Goal: Entertainment & Leisure: Consume media (video, audio)

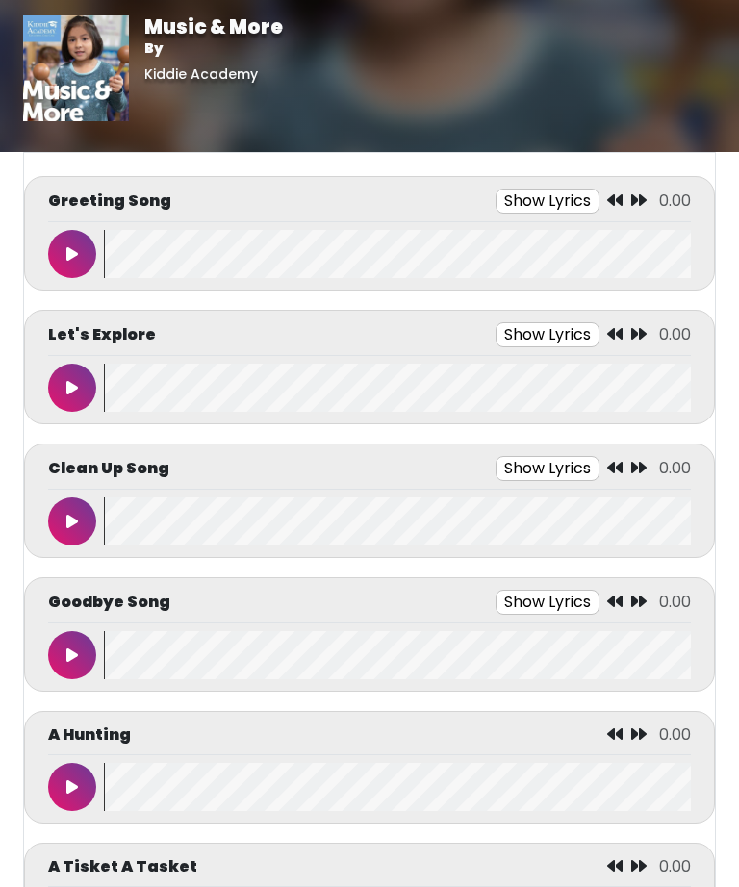
click at [89, 261] on button at bounding box center [72, 254] width 48 height 48
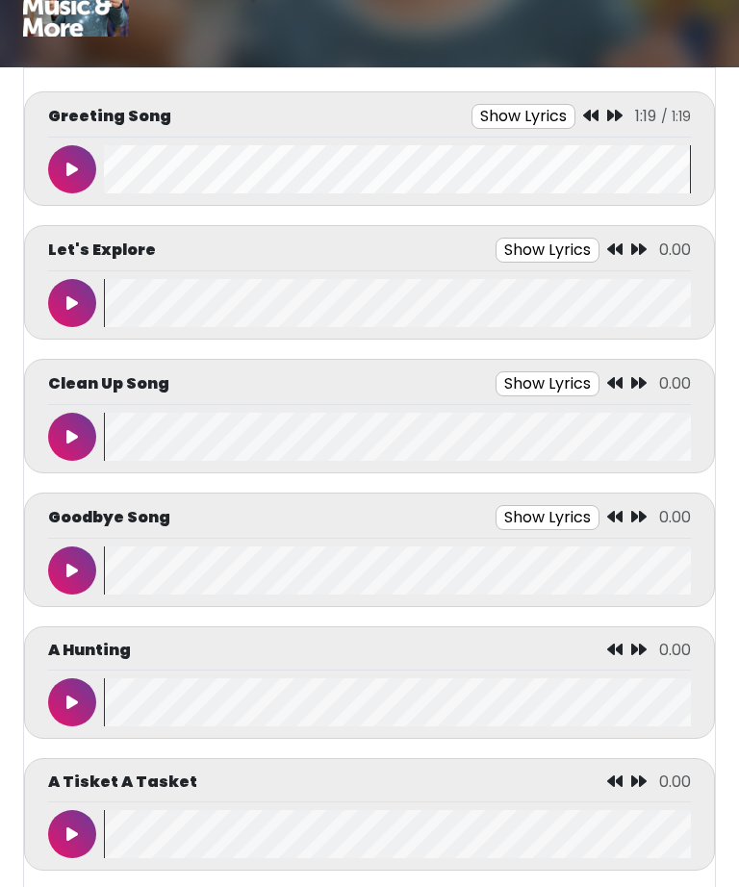
scroll to position [104, 0]
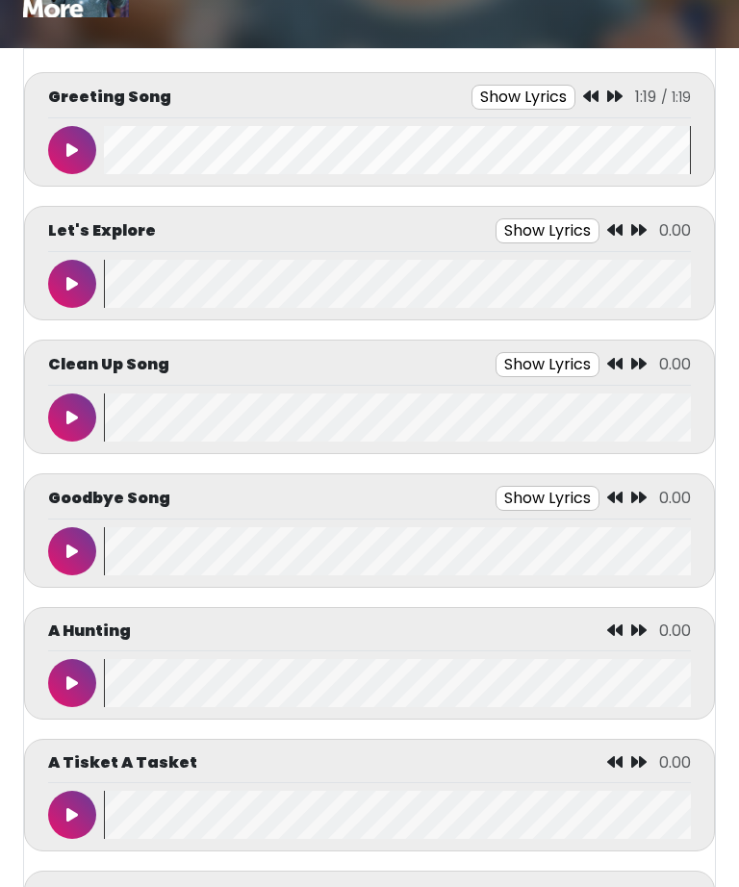
click at [57, 682] on button at bounding box center [72, 683] width 48 height 48
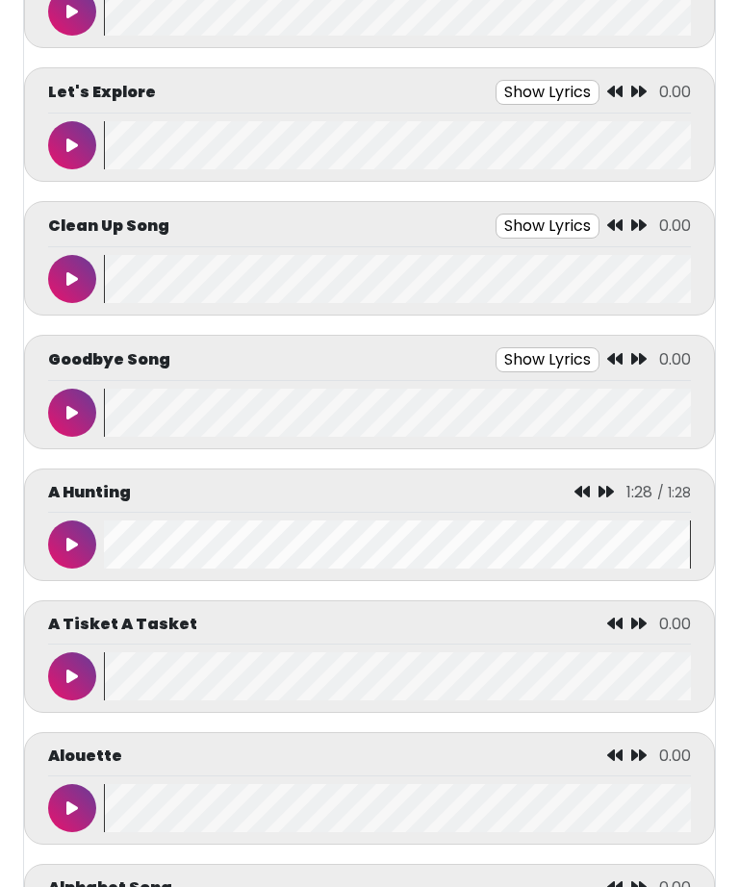
scroll to position [328, 0]
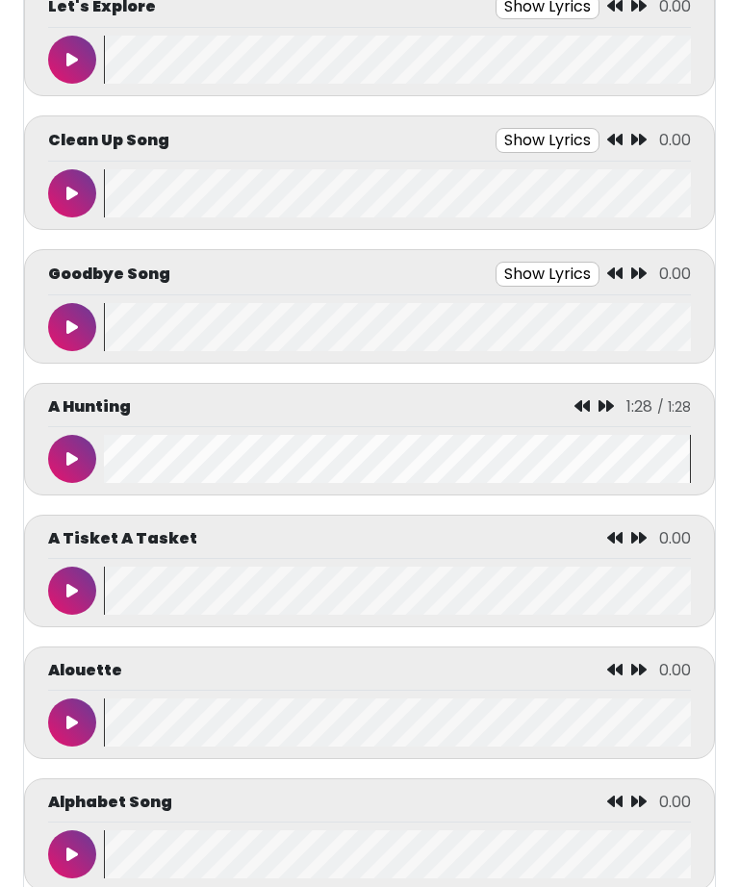
click at [56, 728] on button at bounding box center [72, 723] width 48 height 48
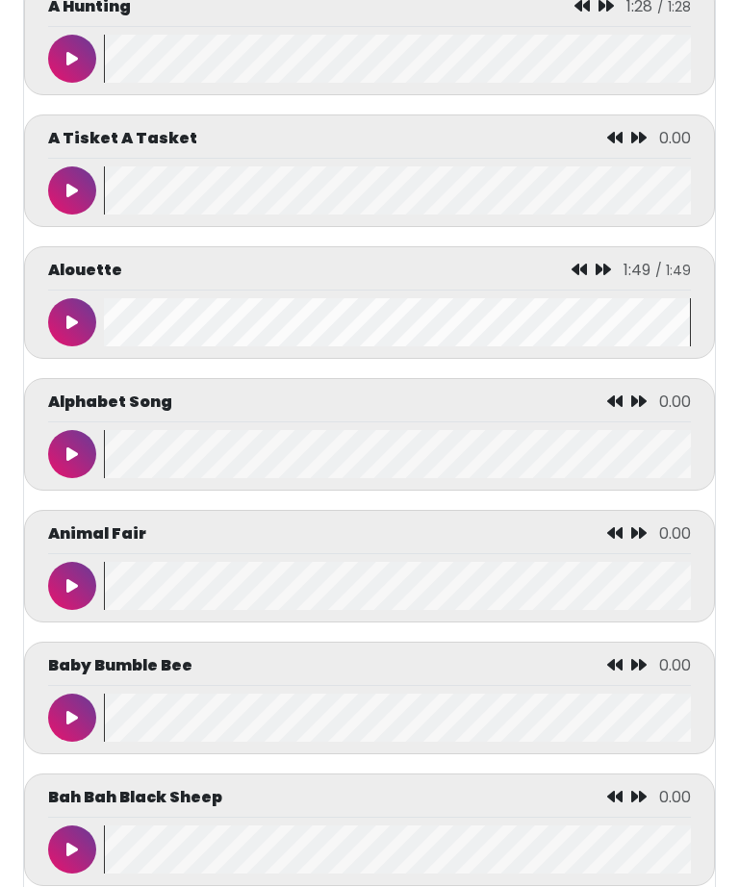
scroll to position [756, 0]
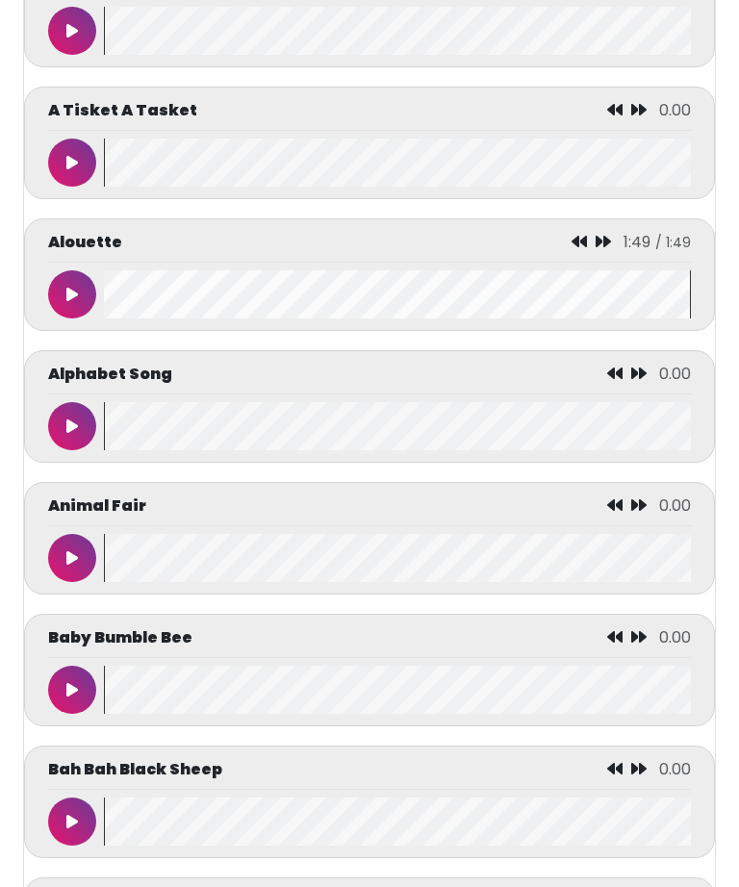
click at [62, 684] on button at bounding box center [72, 690] width 48 height 48
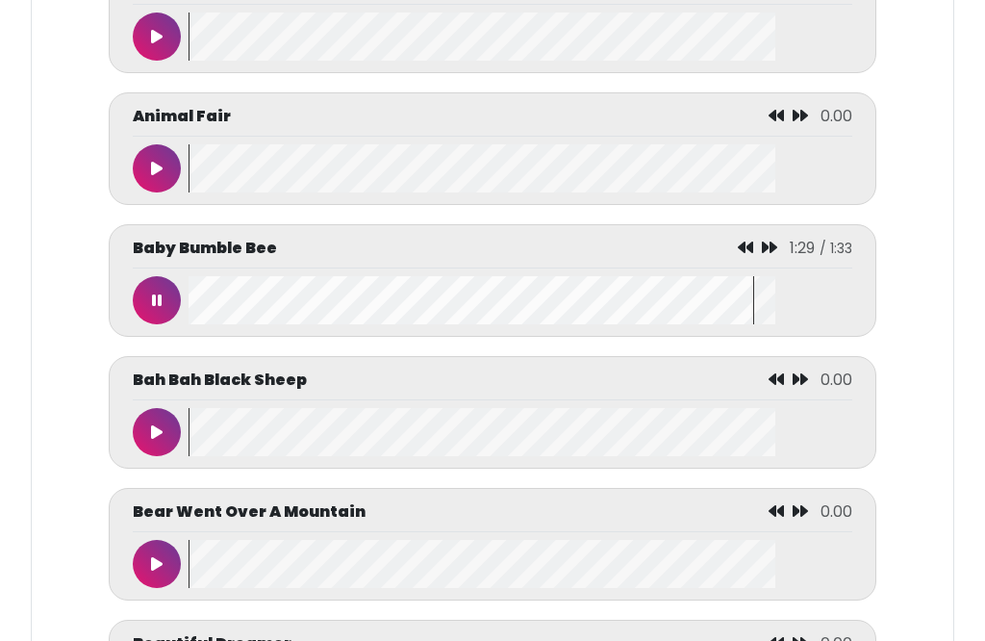
scroll to position [1224, 0]
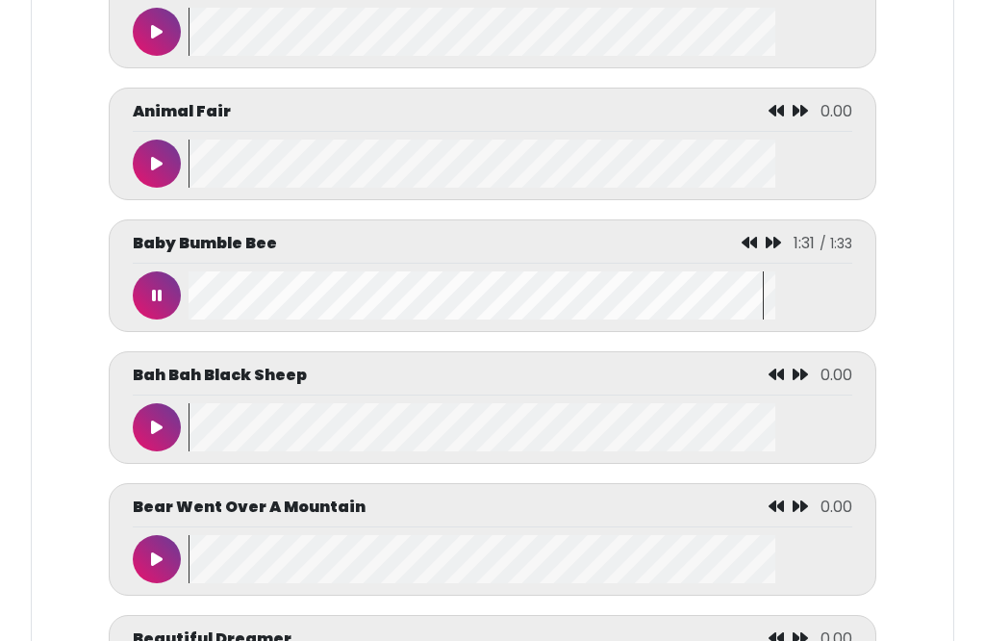
click at [133, 437] on button at bounding box center [157, 427] width 48 height 48
click at [738, 165] on wave at bounding box center [521, 164] width 664 height 48
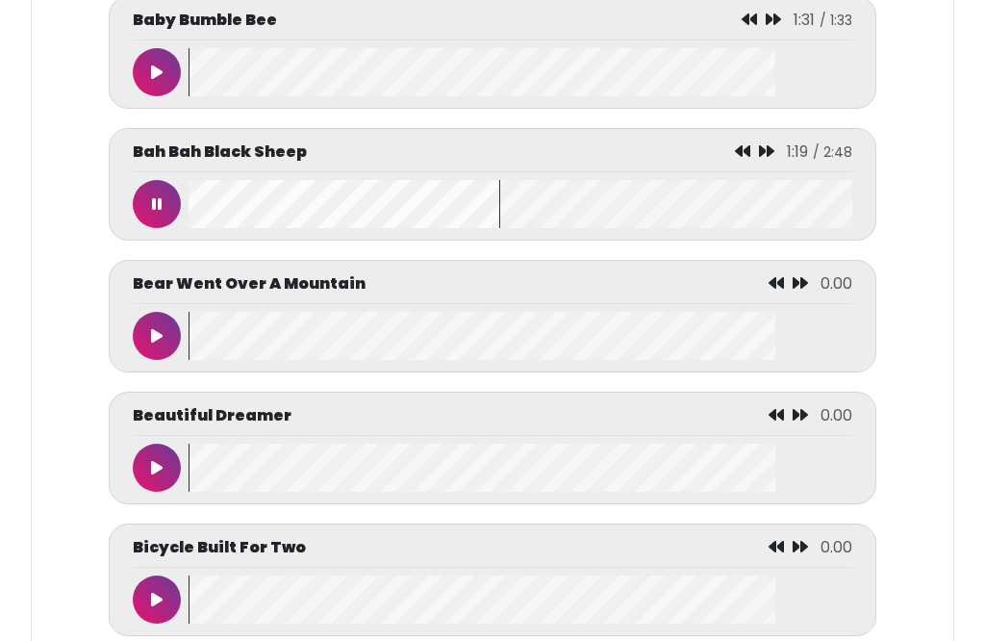
scroll to position [1460, 0]
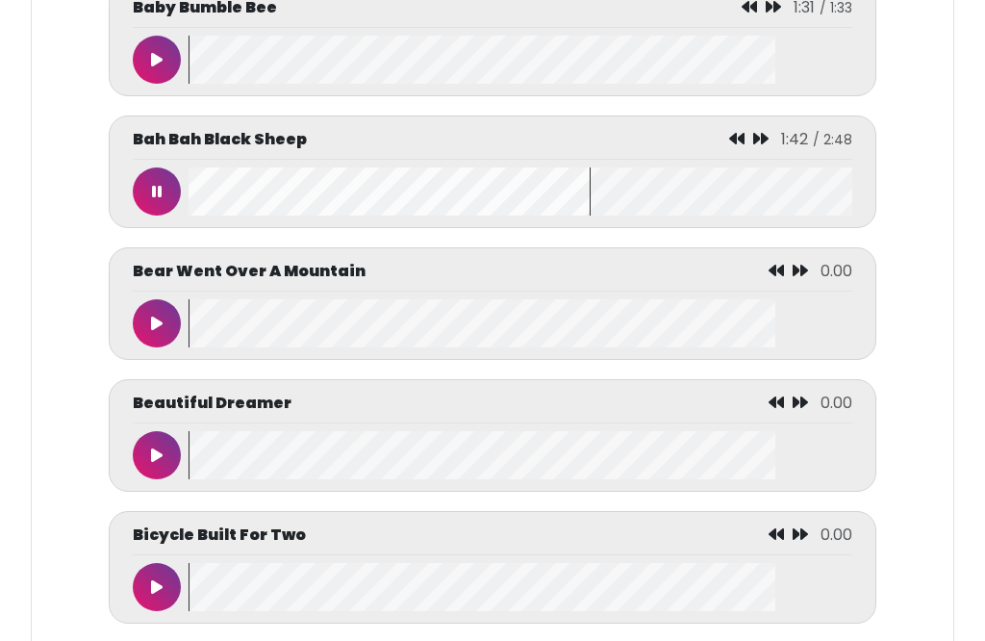
click at [711, 449] on wave at bounding box center [521, 455] width 664 height 48
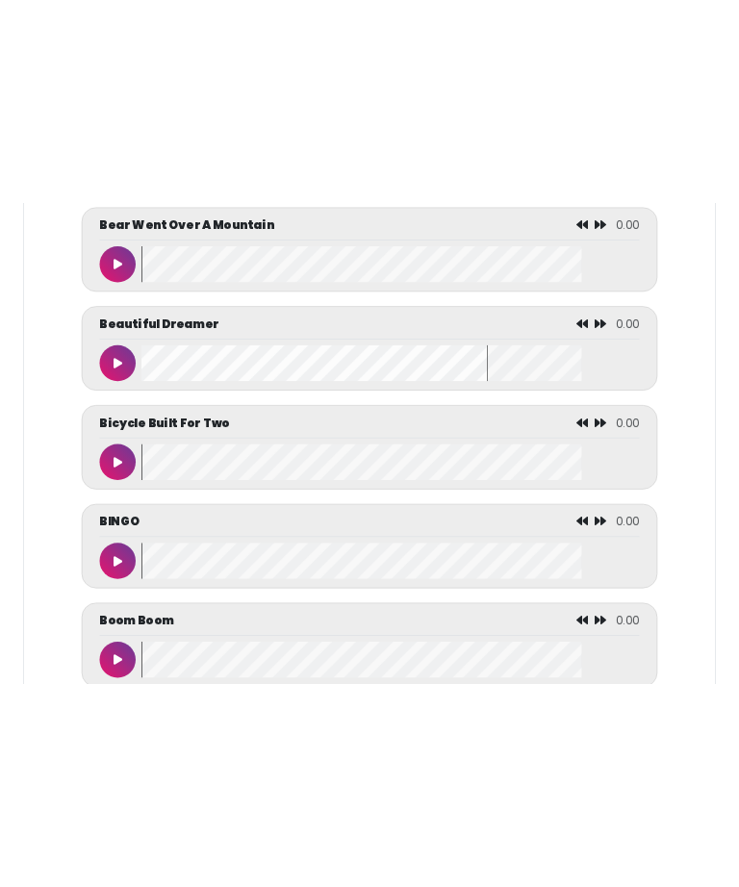
scroll to position [1505, 0]
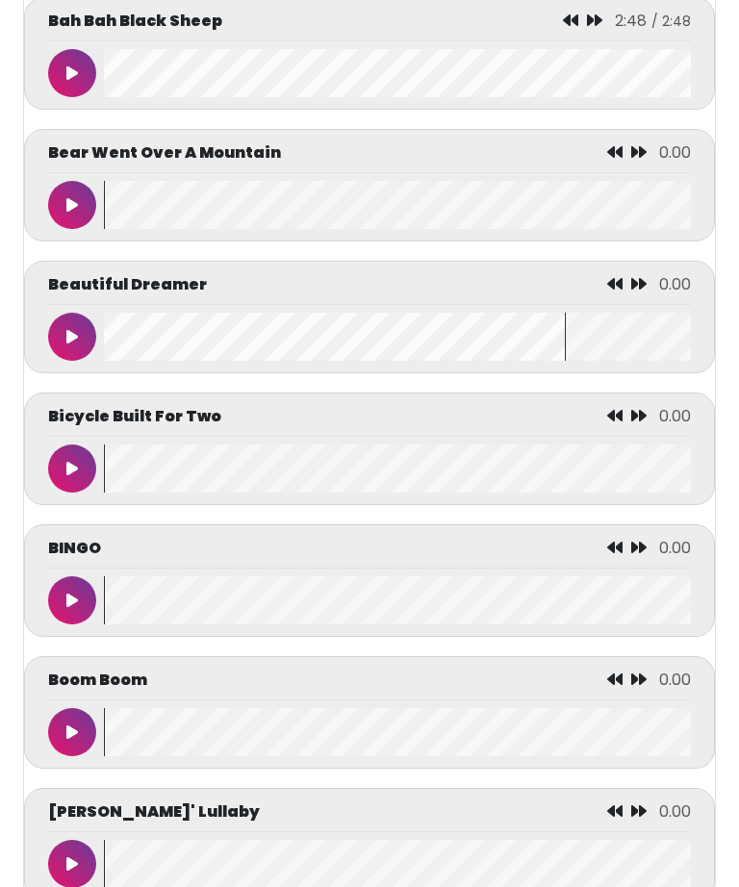
click at [81, 485] on button at bounding box center [72, 469] width 48 height 48
click at [125, 97] on wave at bounding box center [397, 73] width 587 height 48
click at [482, 576] on wave at bounding box center [397, 600] width 587 height 48
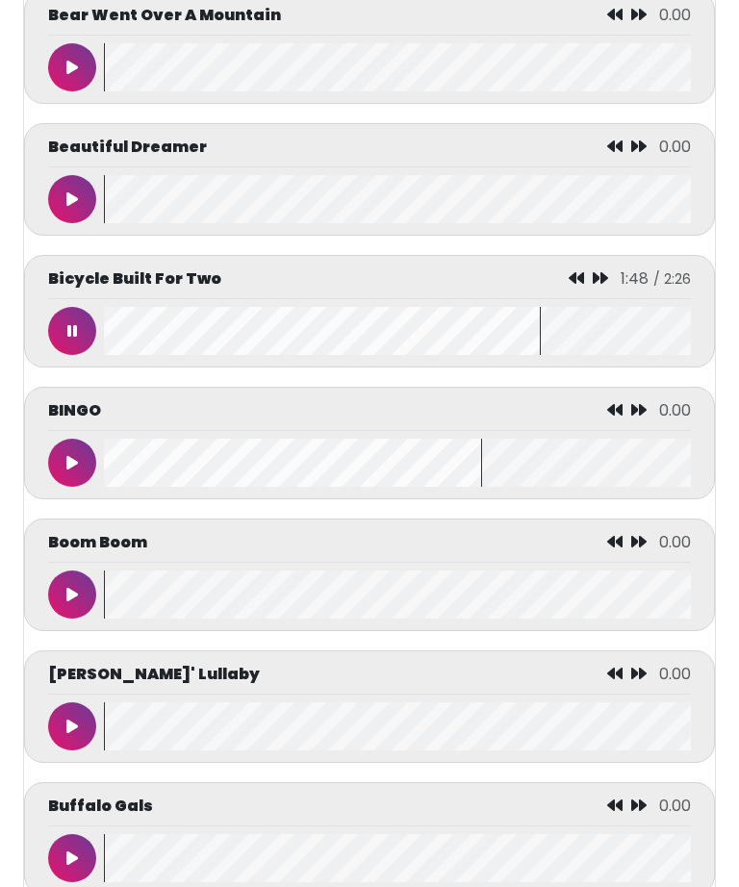
click at [480, 449] on wave at bounding box center [397, 463] width 587 height 48
click at [484, 877] on wave at bounding box center [397, 858] width 587 height 48
click at [481, 881] on wave at bounding box center [397, 858] width 587 height 48
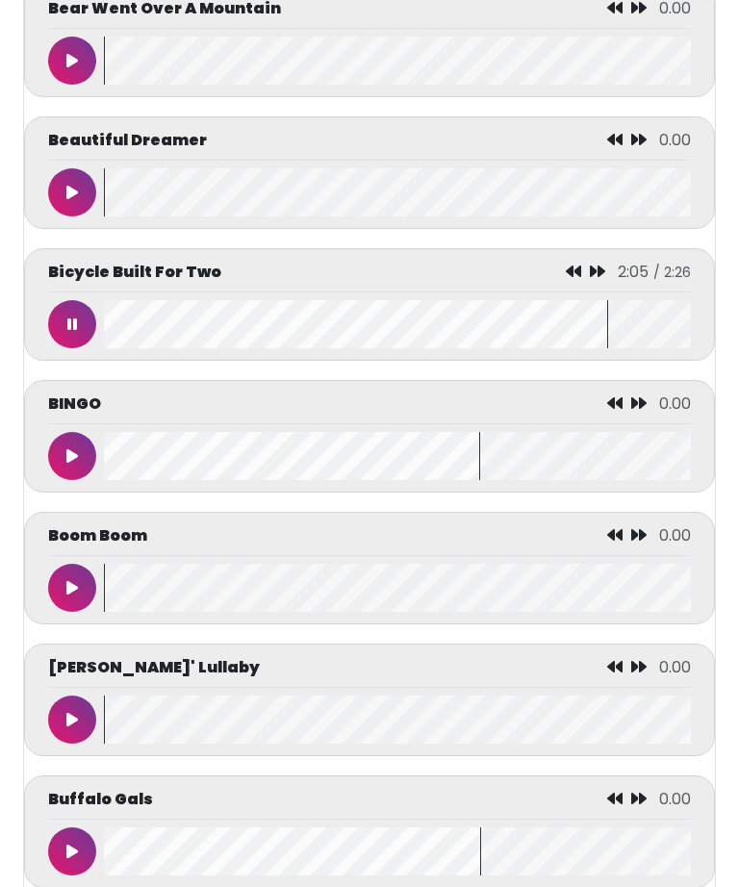
scroll to position [0, 0]
click at [480, 876] on wave at bounding box center [397, 852] width 587 height 48
click at [480, 605] on wave at bounding box center [397, 588] width 587 height 48
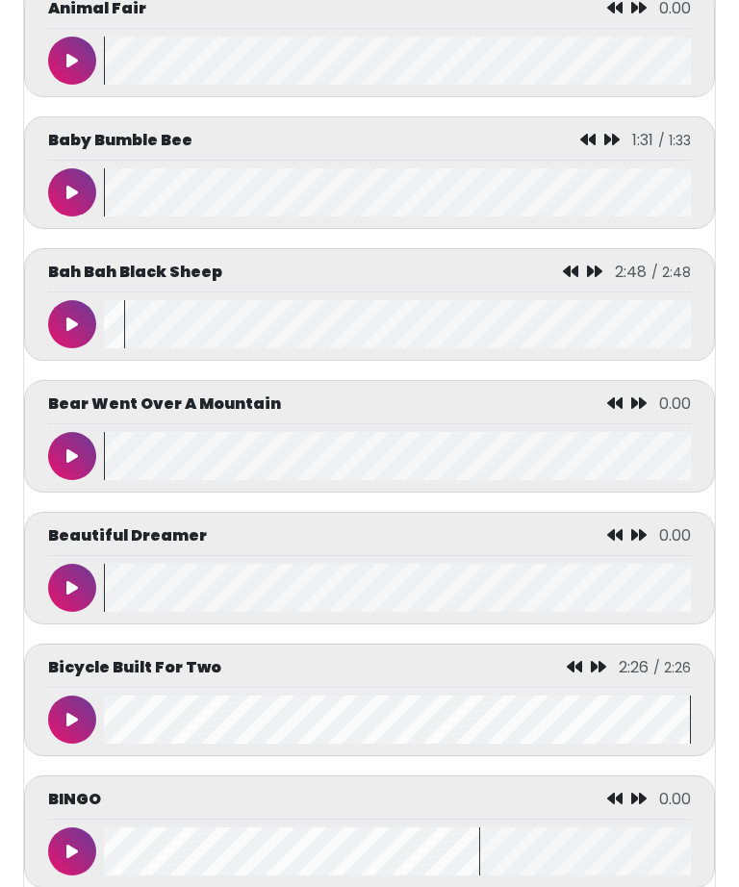
scroll to position [1219, 0]
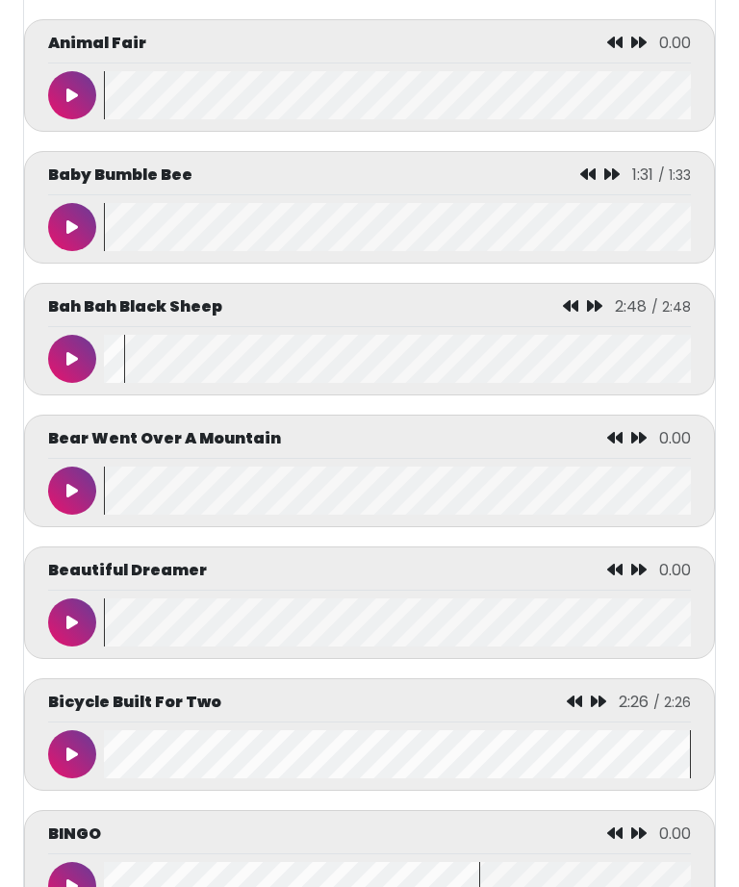
click at [326, 647] on wave at bounding box center [397, 623] width 587 height 48
click at [326, 609] on wave at bounding box center [397, 623] width 587 height 48
click at [345, 476] on wave at bounding box center [397, 491] width 587 height 48
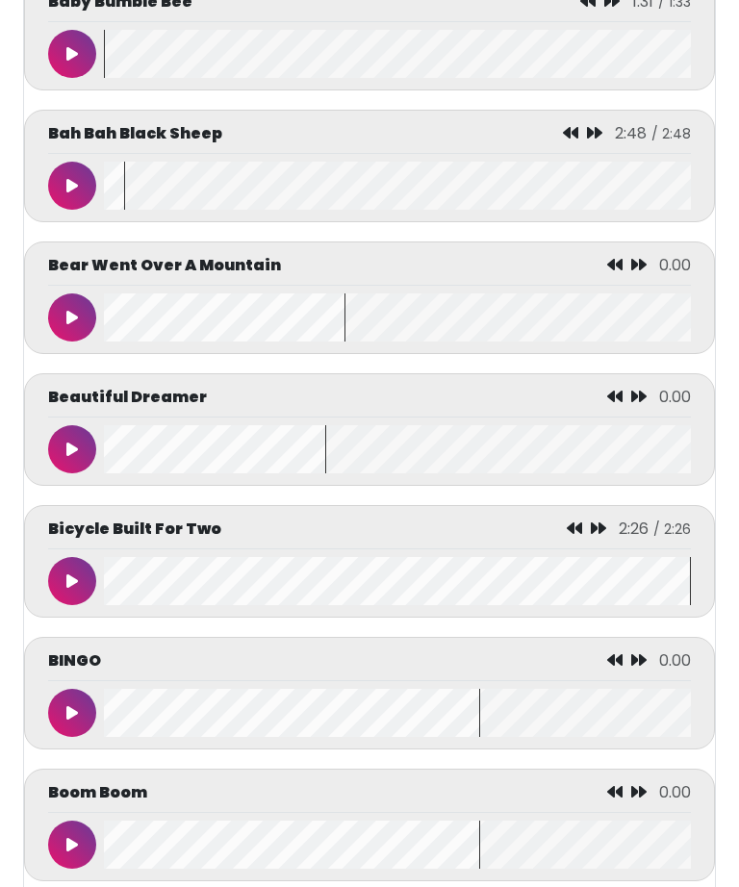
scroll to position [1381, 0]
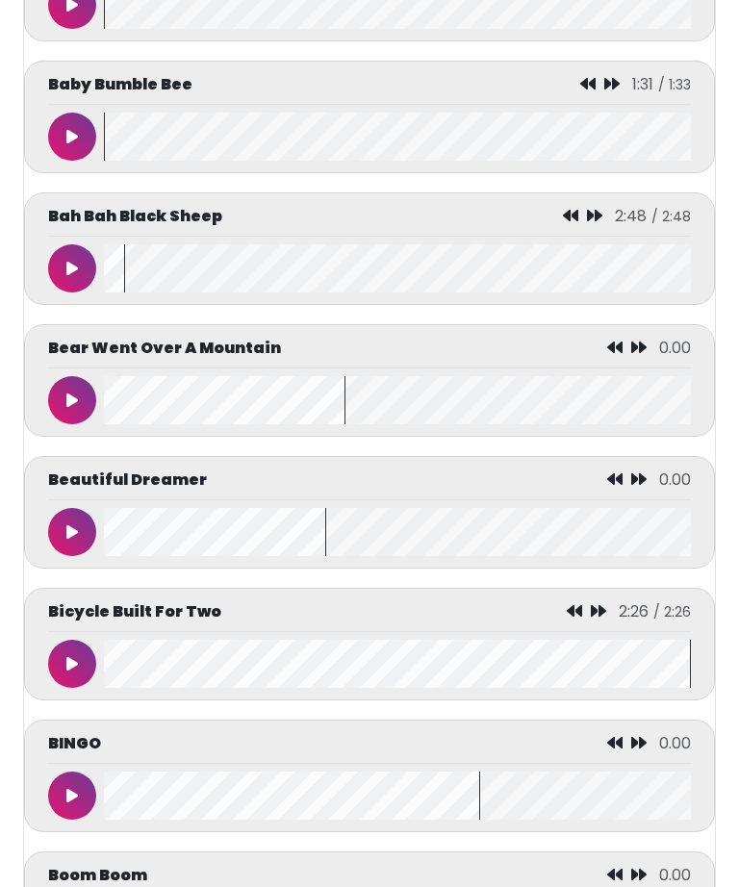
click at [472, 123] on wave at bounding box center [397, 137] width 587 height 48
click at [472, 124] on wave at bounding box center [397, 137] width 587 height 48
click at [479, 119] on wave at bounding box center [397, 137] width 587 height 48
click at [479, 123] on wave at bounding box center [397, 137] width 587 height 48
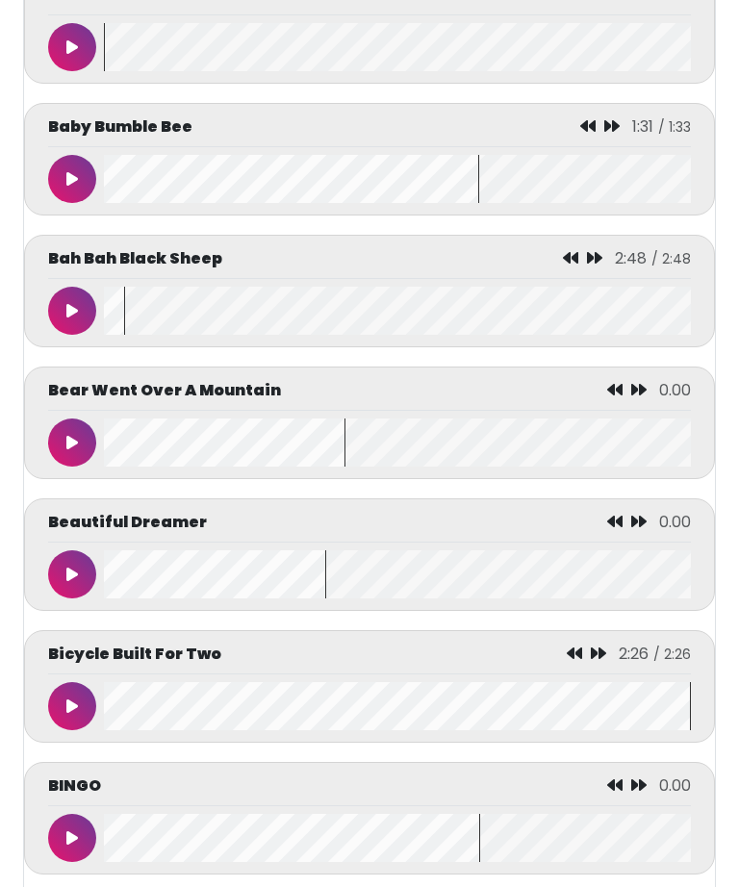
click at [480, 23] on wave at bounding box center [397, 47] width 587 height 48
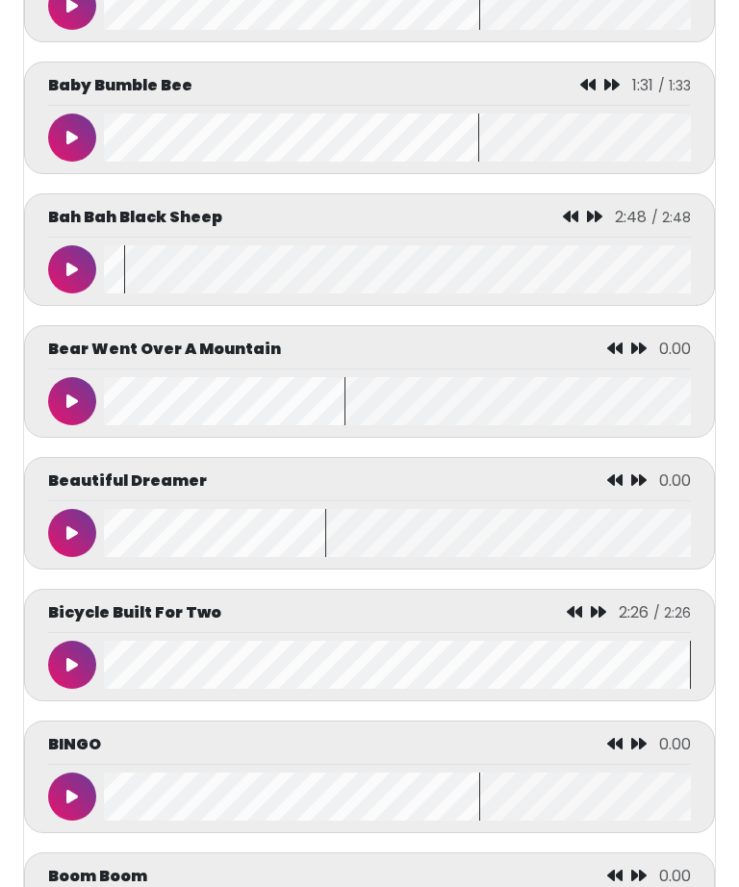
click at [469, 689] on wave at bounding box center [397, 665] width 587 height 48
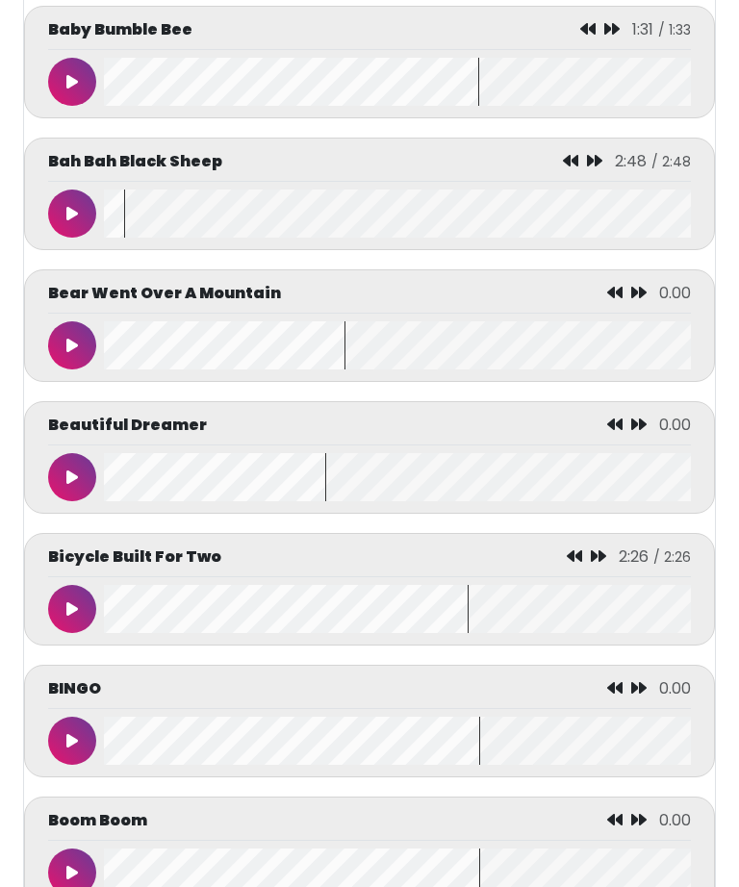
scroll to position [1405, 0]
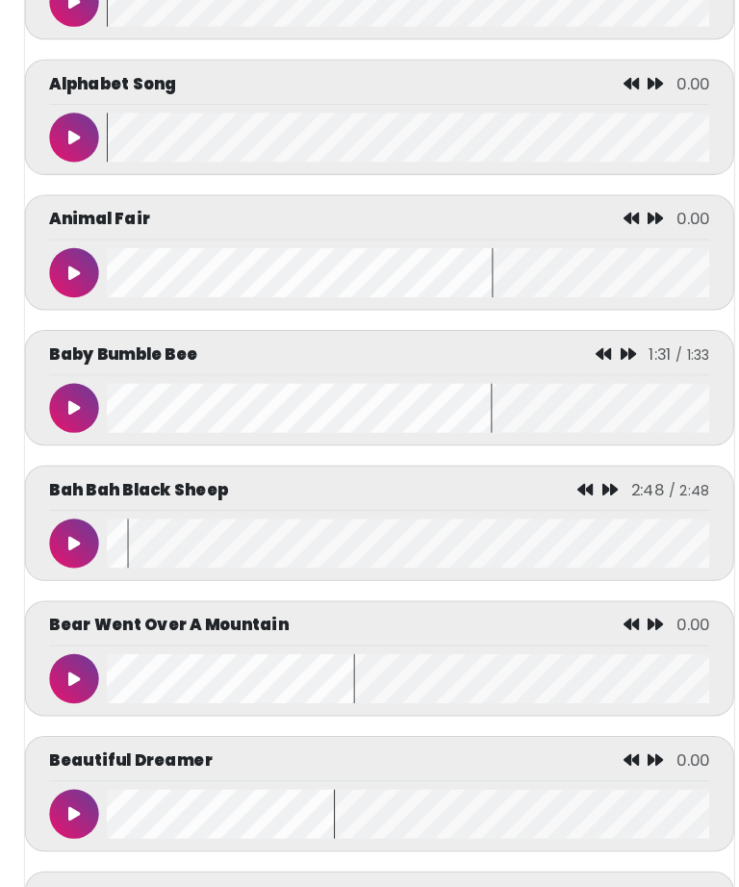
click at [468, 158] on wave at bounding box center [397, 134] width 587 height 48
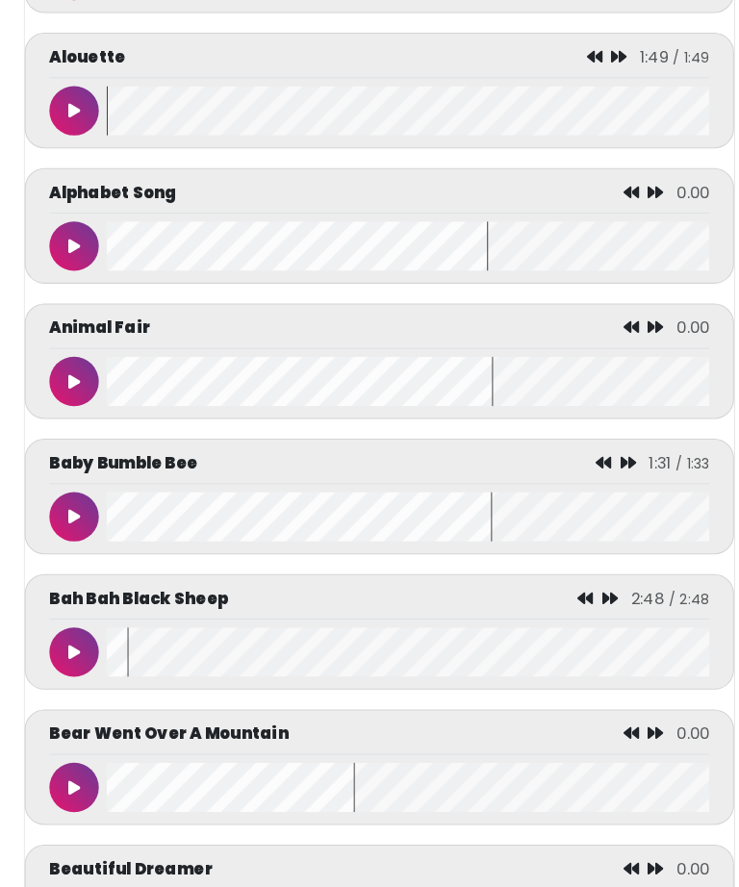
click at [468, 125] on wave at bounding box center [397, 108] width 587 height 48
click at [468, 106] on wave at bounding box center [397, 108] width 587 height 48
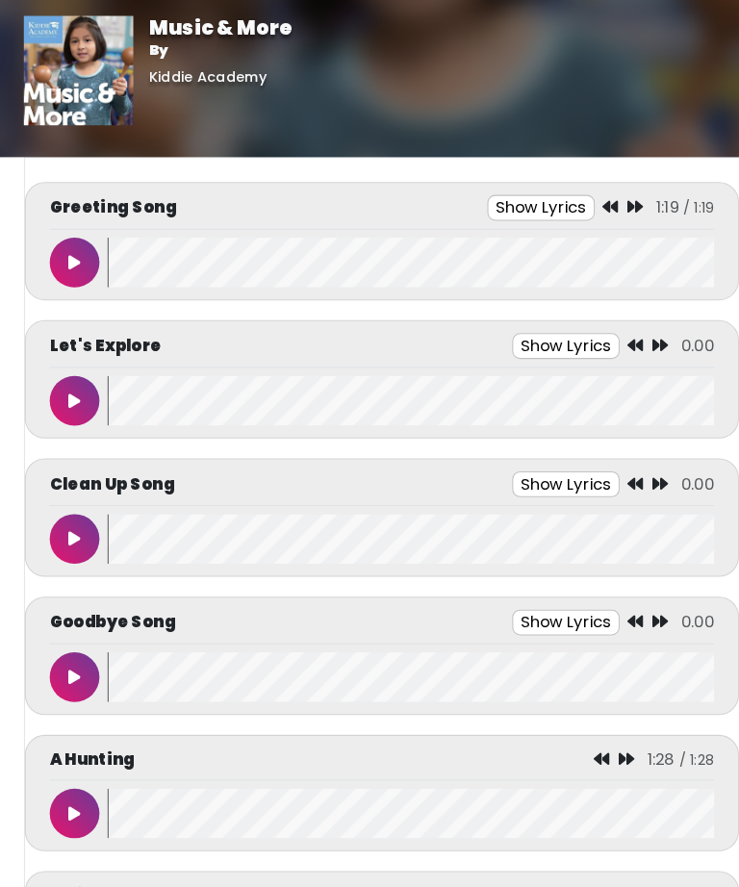
scroll to position [0, 24]
click at [50, 653] on button at bounding box center [72, 655] width 48 height 48
click at [59, 527] on button at bounding box center [72, 522] width 48 height 48
click at [55, 381] on button at bounding box center [72, 388] width 48 height 48
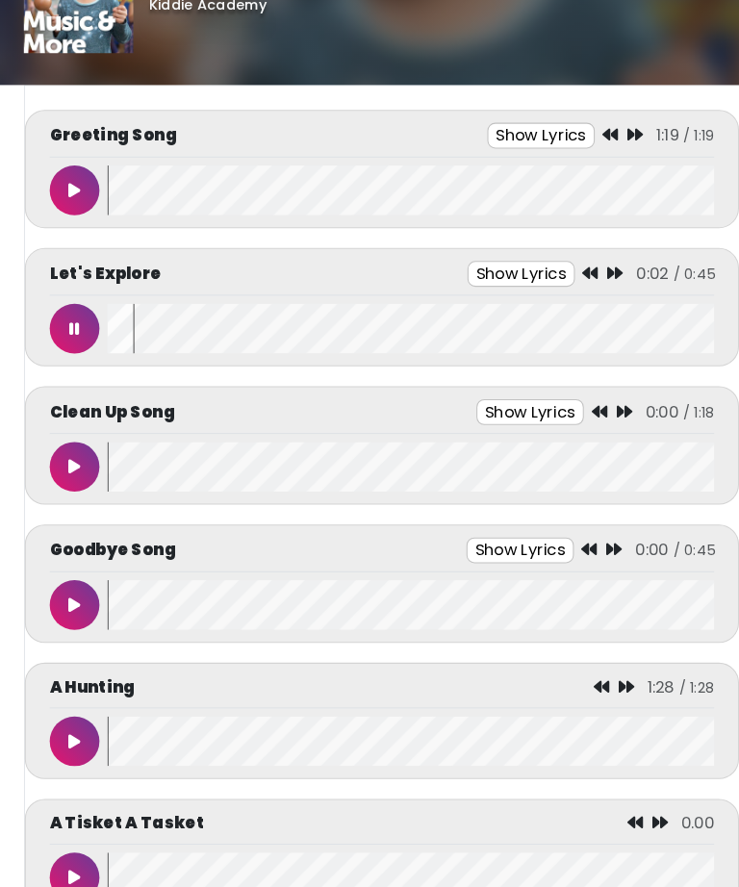
click at [52, 578] on button at bounding box center [72, 585] width 48 height 48
click at [60, 592] on button at bounding box center [72, 585] width 48 height 48
click at [66, 589] on icon at bounding box center [72, 584] width 12 height 15
click at [67, 593] on icon at bounding box center [72, 584] width 10 height 15
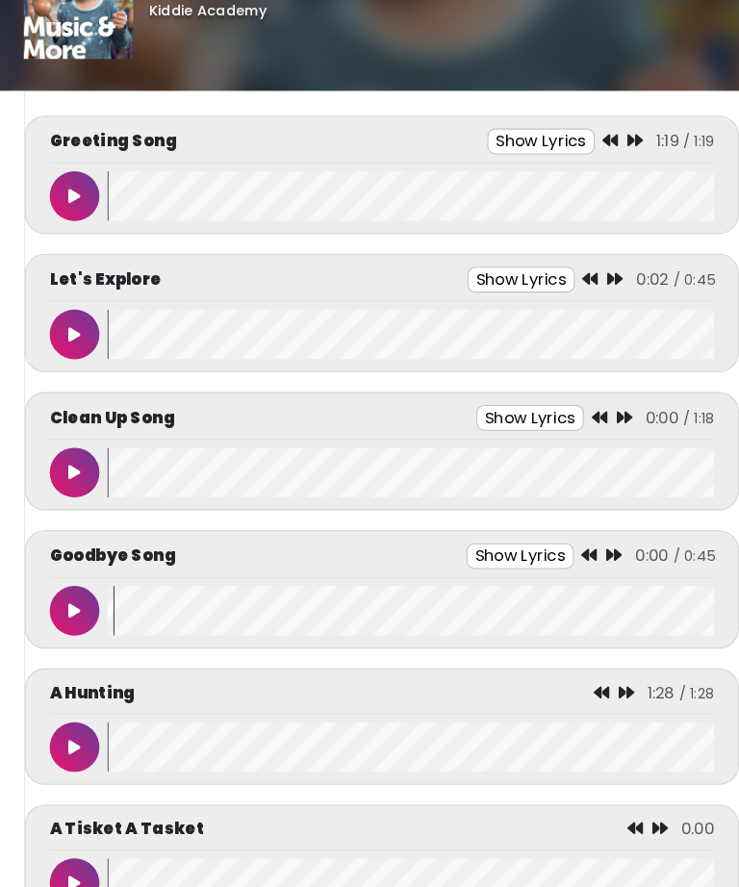
scroll to position [67, 24]
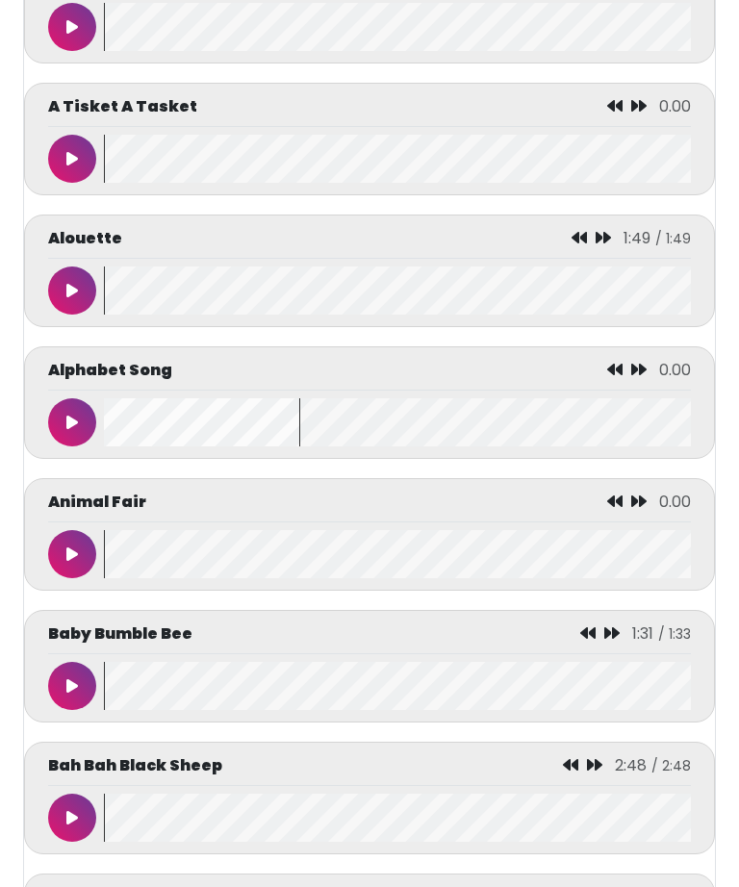
click at [252, 802] on wave at bounding box center [397, 818] width 587 height 48
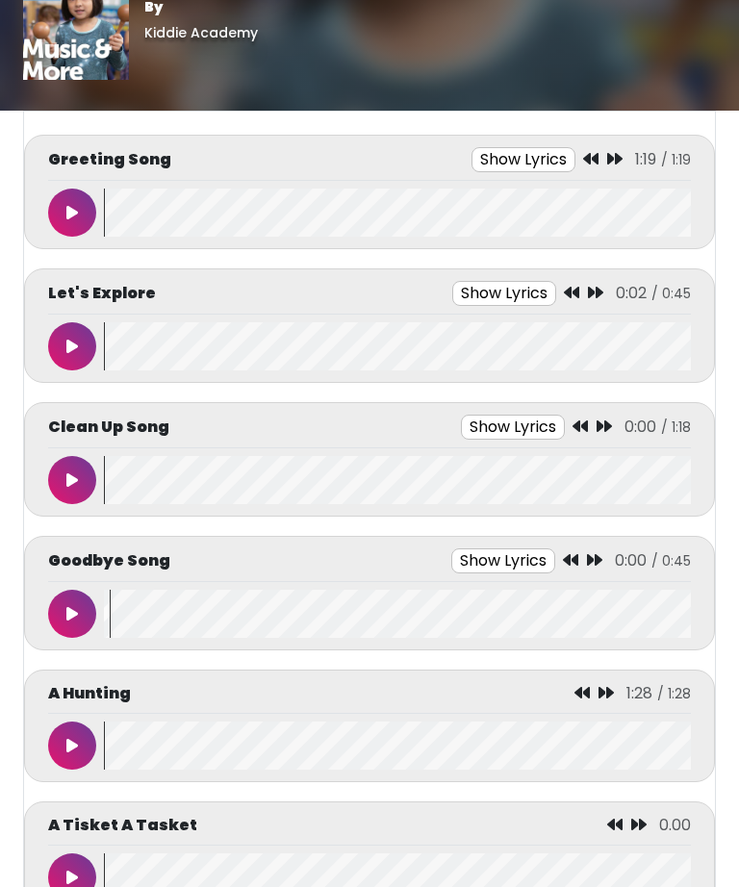
scroll to position [60, 0]
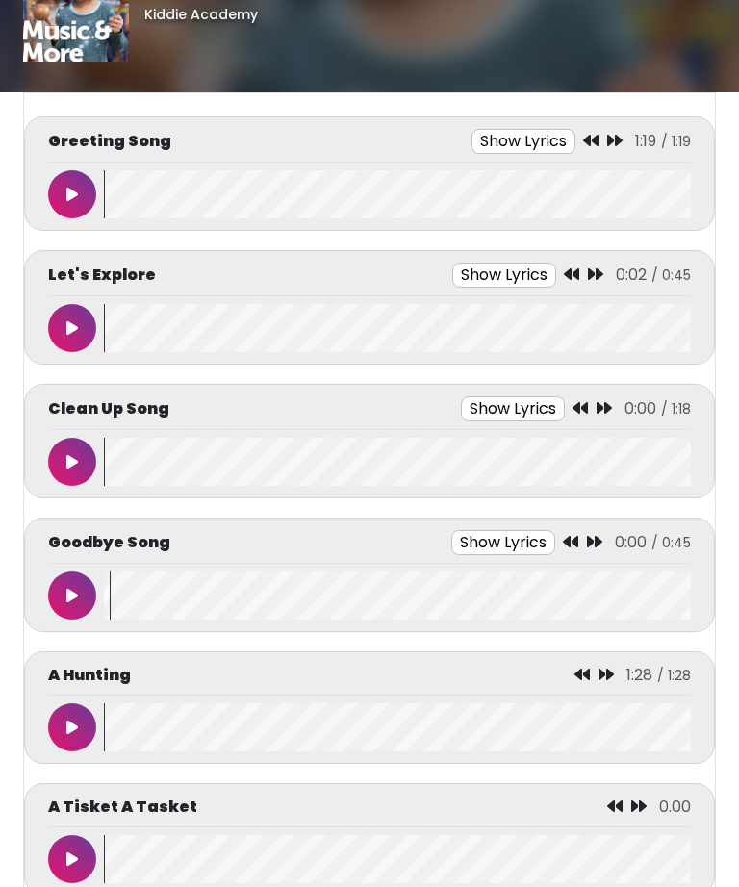
click at [52, 583] on button at bounding box center [72, 596] width 48 height 48
click at [78, 588] on button at bounding box center [72, 596] width 48 height 48
click at [80, 606] on button at bounding box center [72, 596] width 48 height 48
